Goal: Transaction & Acquisition: Purchase product/service

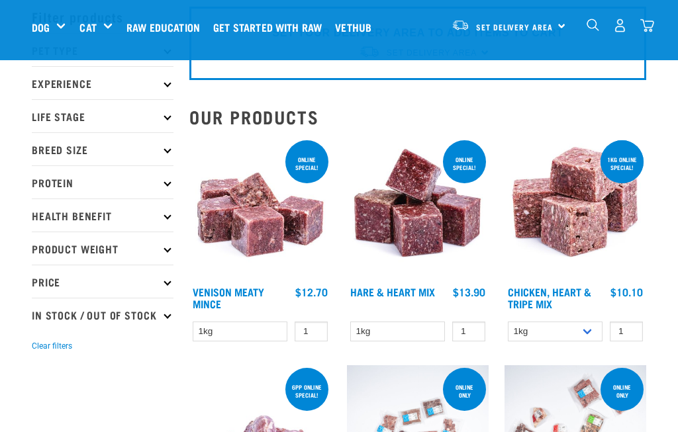
scroll to position [61, 0]
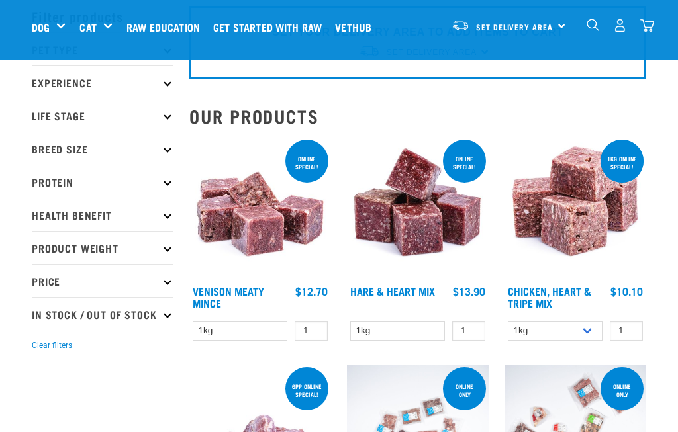
click at [167, 181] on icon at bounding box center [166, 181] width 7 height 7
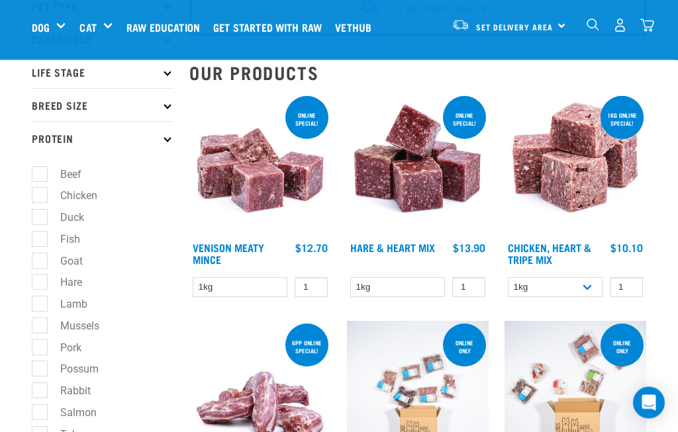
click at [171, 134] on p "Protein" at bounding box center [103, 138] width 142 height 33
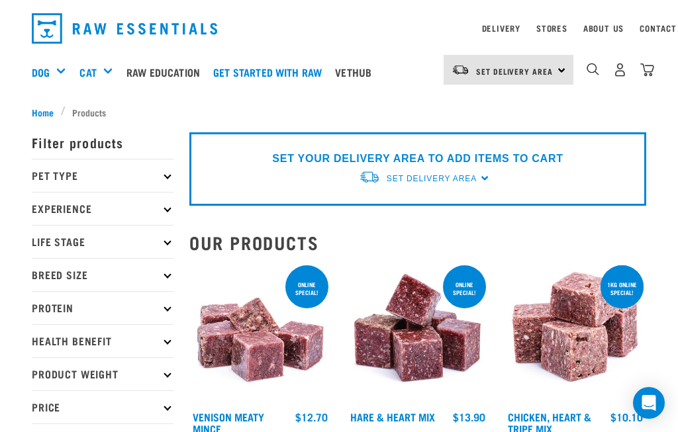
scroll to position [35, 0]
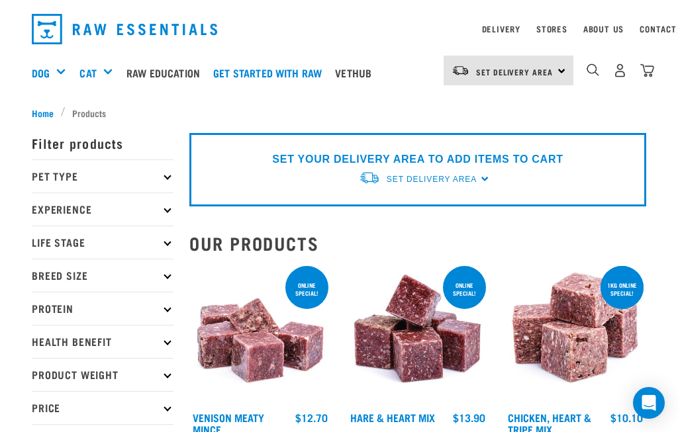
click at [169, 347] on p "Health Benefit" at bounding box center [103, 341] width 142 height 33
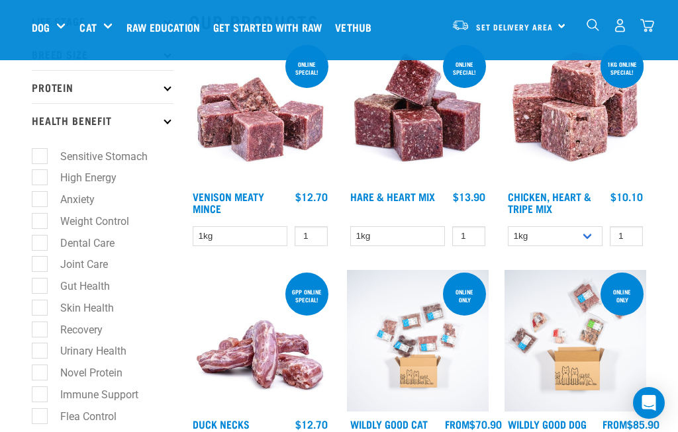
scroll to position [156, 0]
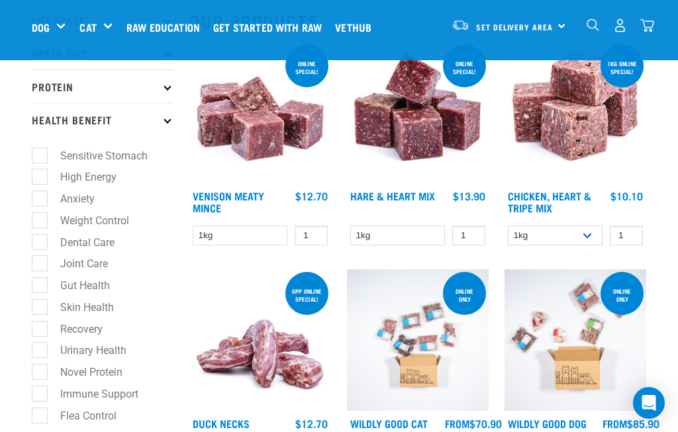
click at [138, 157] on label "Sensitive Stomach" at bounding box center [96, 156] width 114 height 17
click at [40, 157] on input "Sensitive Stomach" at bounding box center [36, 153] width 9 height 9
checkbox input "true"
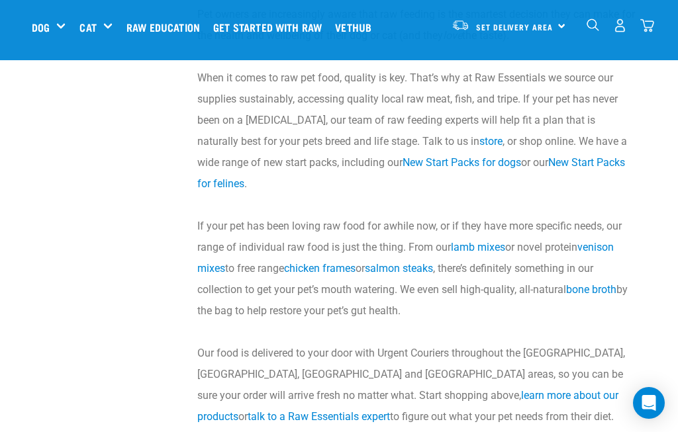
scroll to position [2965, 0]
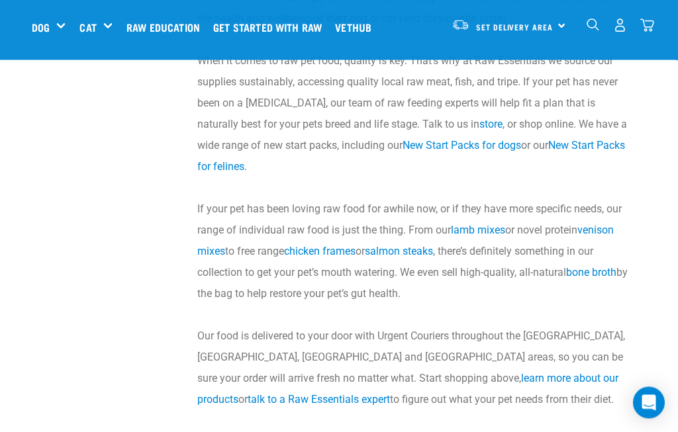
click at [598, 279] on link "bone broth" at bounding box center [591, 273] width 50 height 13
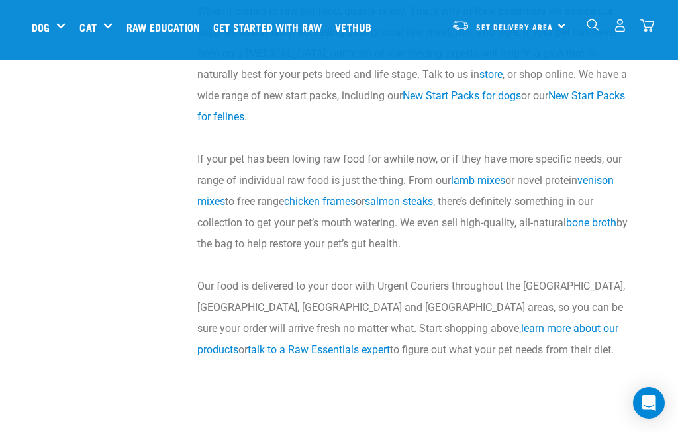
click at [587, 32] on div "dropdown navigation" at bounding box center [593, 26] width 14 height 14
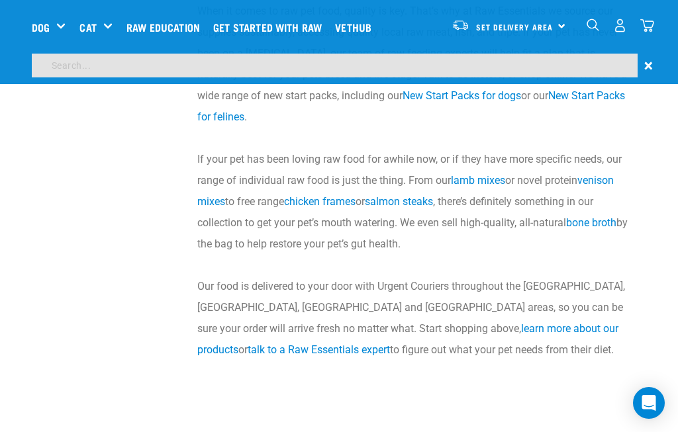
click at [431, 63] on input "search" at bounding box center [335, 66] width 606 height 24
type input "Kefir"
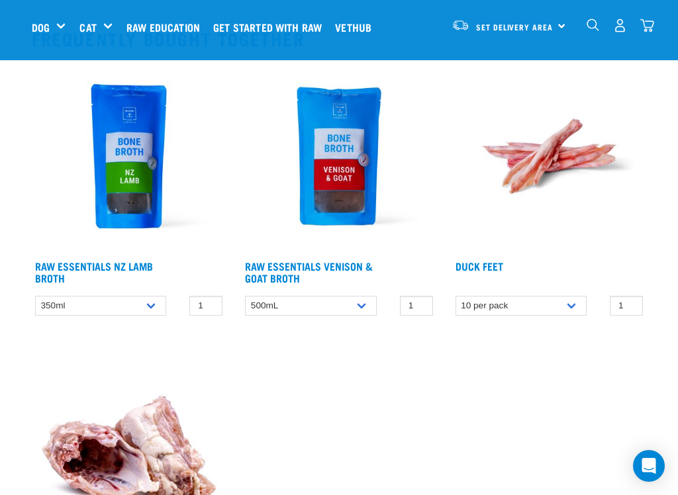
scroll to position [1018, 0]
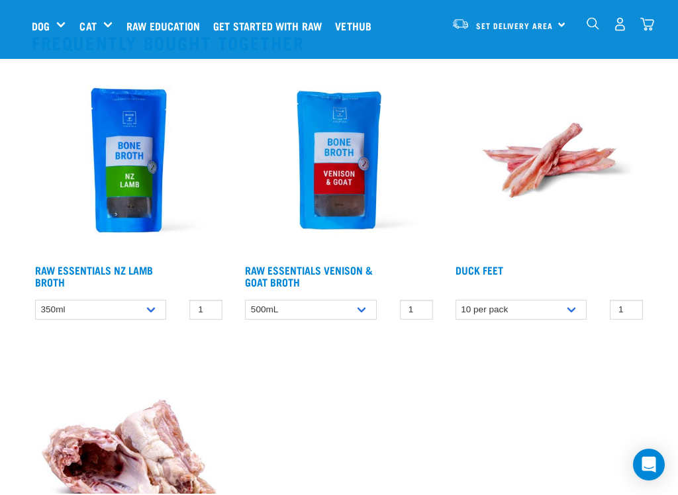
click at [300, 279] on link "Raw Essentials Venison & Goat Broth" at bounding box center [309, 277] width 128 height 18
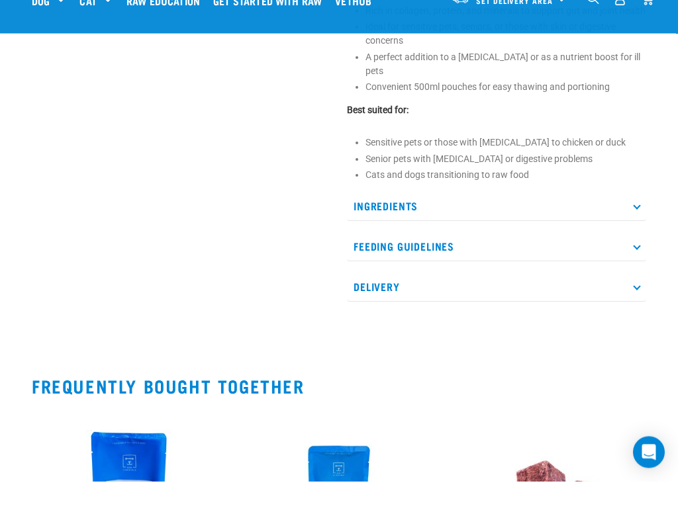
scroll to position [606, 0]
click at [635, 221] on p "Ingredients" at bounding box center [496, 232] width 299 height 30
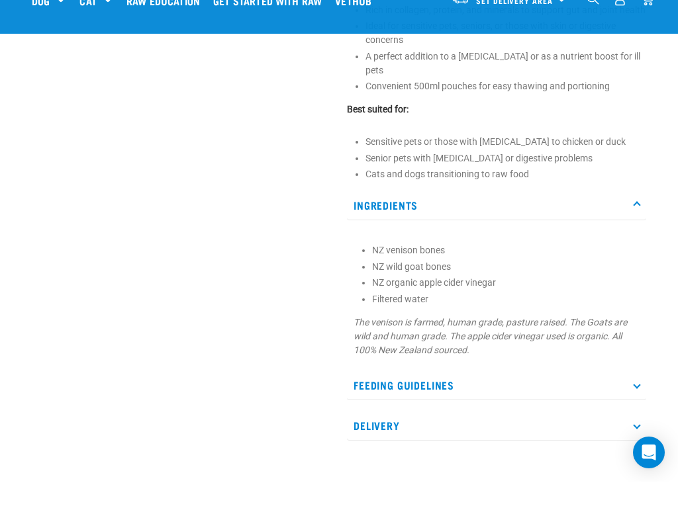
click at [637, 224] on p "Ingredients" at bounding box center [496, 232] width 299 height 30
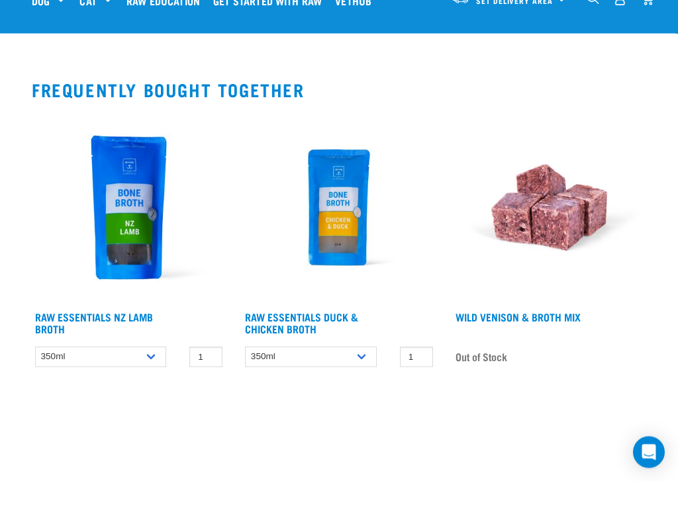
scroll to position [976, 0]
